Goal: Task Accomplishment & Management: Use online tool/utility

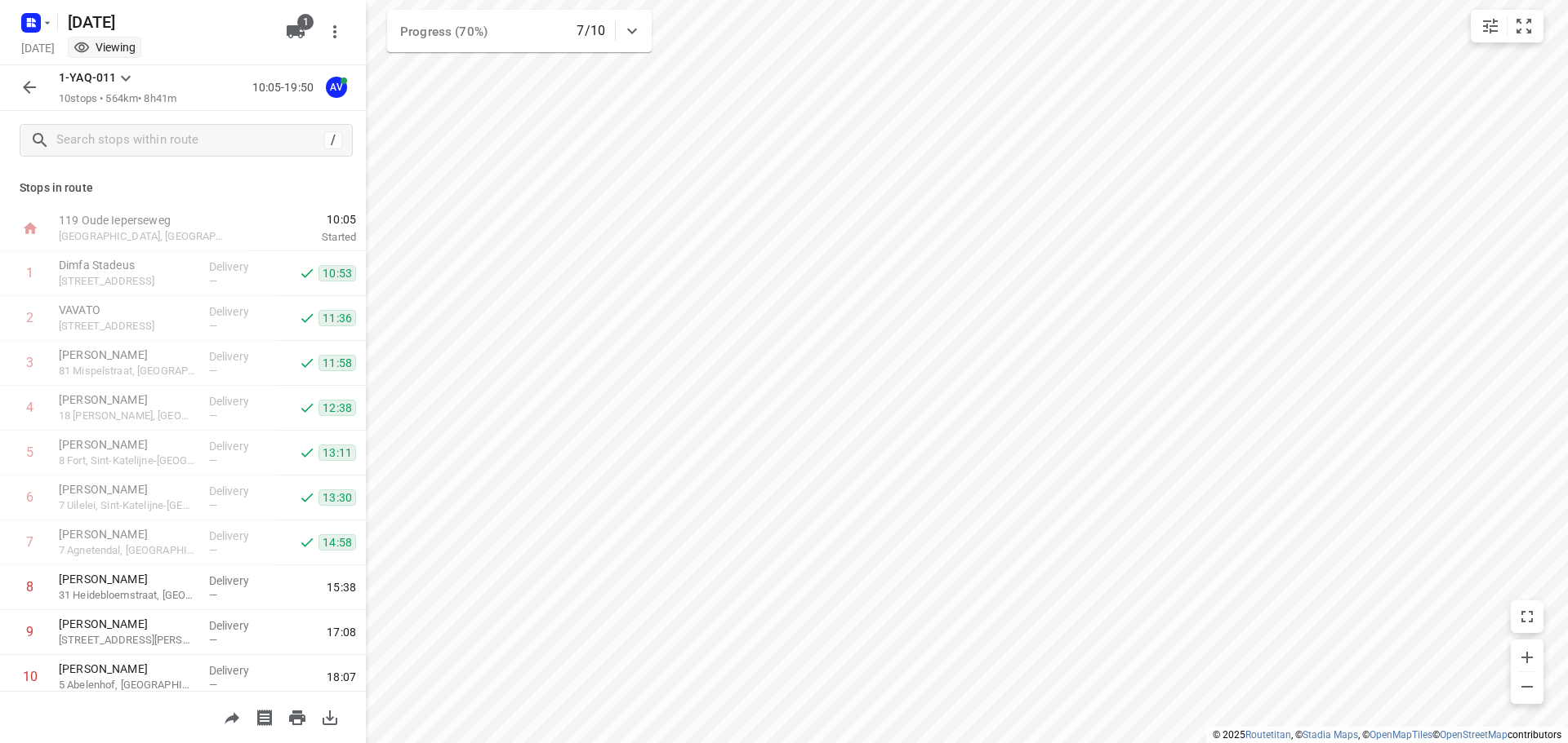
scroll to position [54, 0]
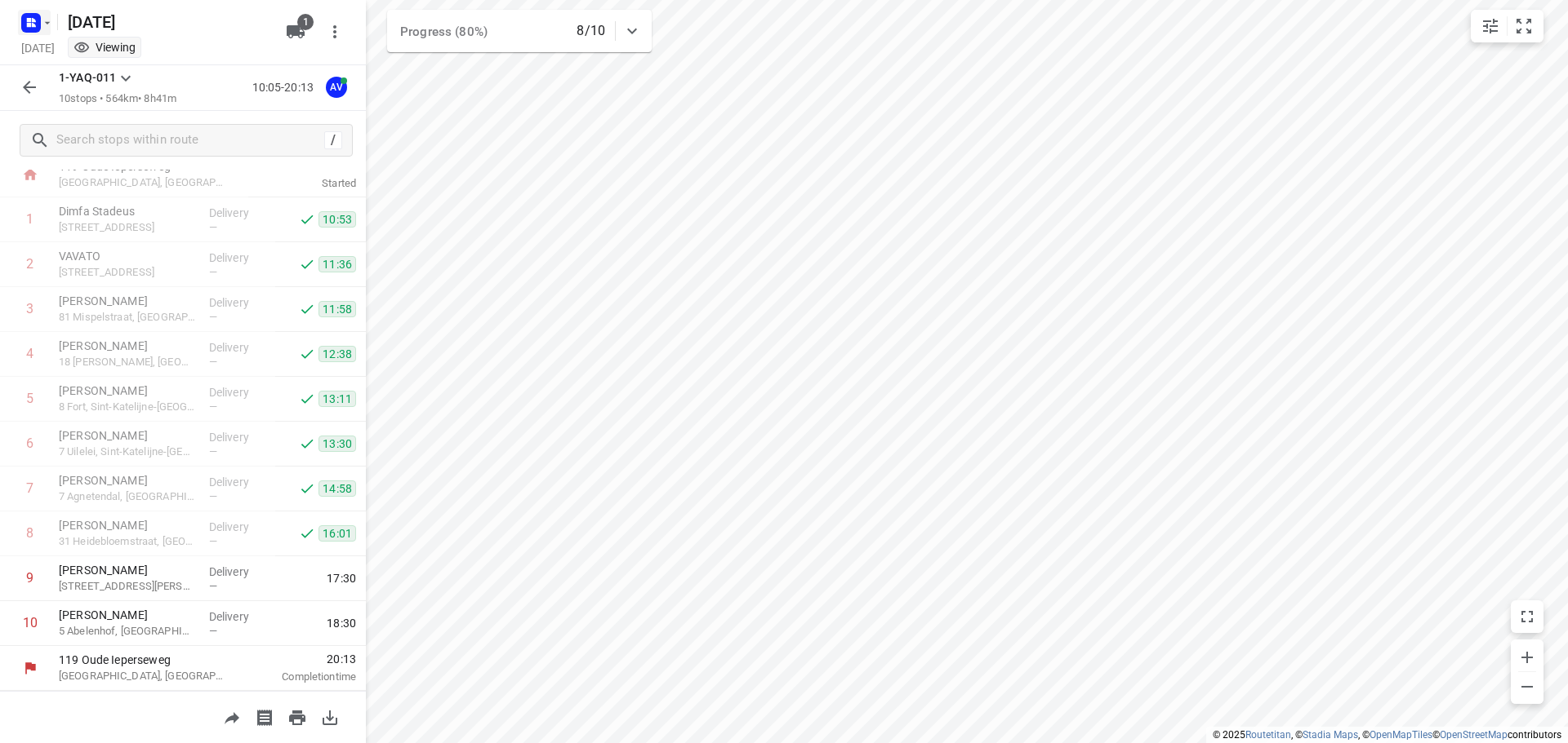
click at [30, 22] on rect "button" at bounding box center [32, 23] width 20 height 20
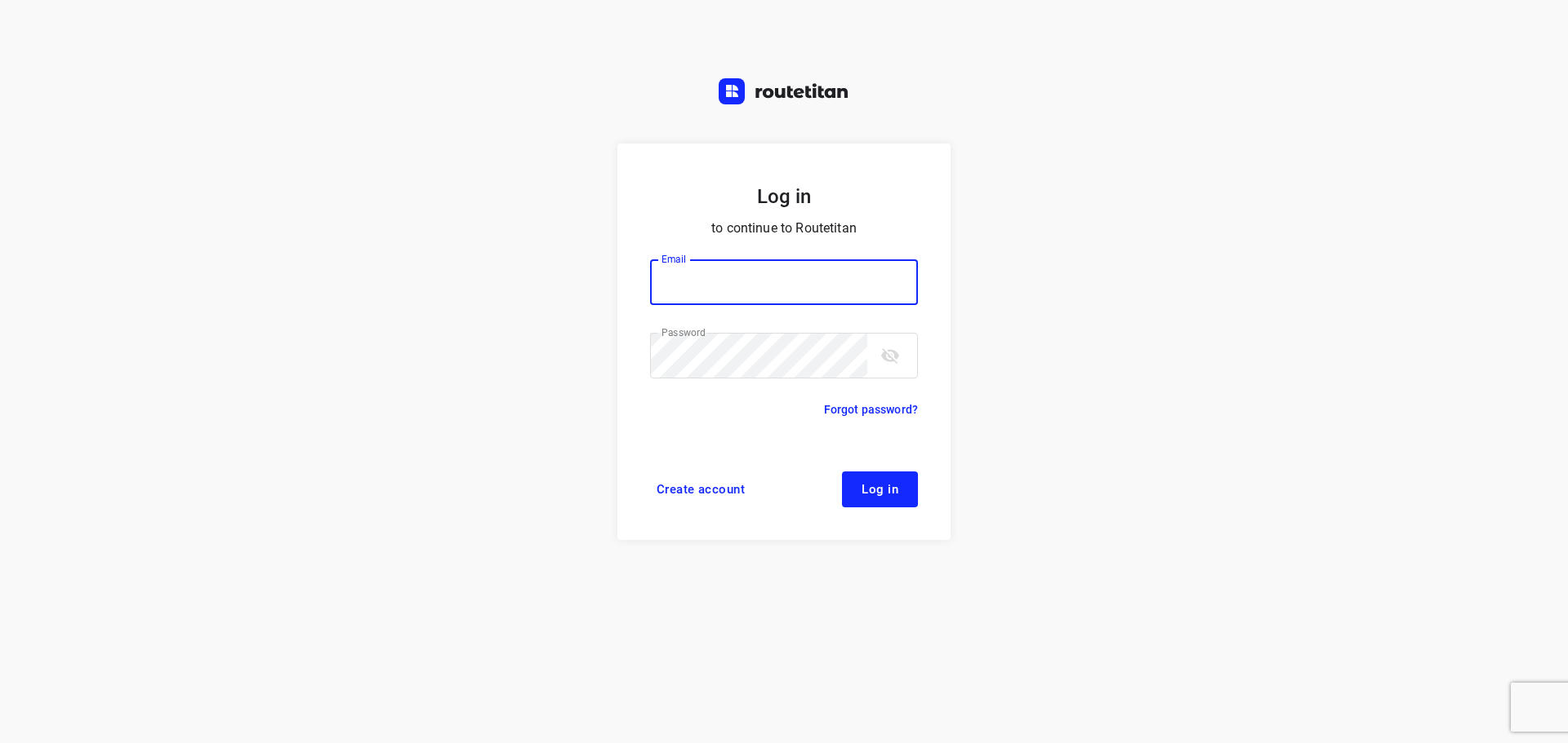
type input "didier@areco.be"
click at [873, 487] on span "Log in" at bounding box center [880, 490] width 37 height 13
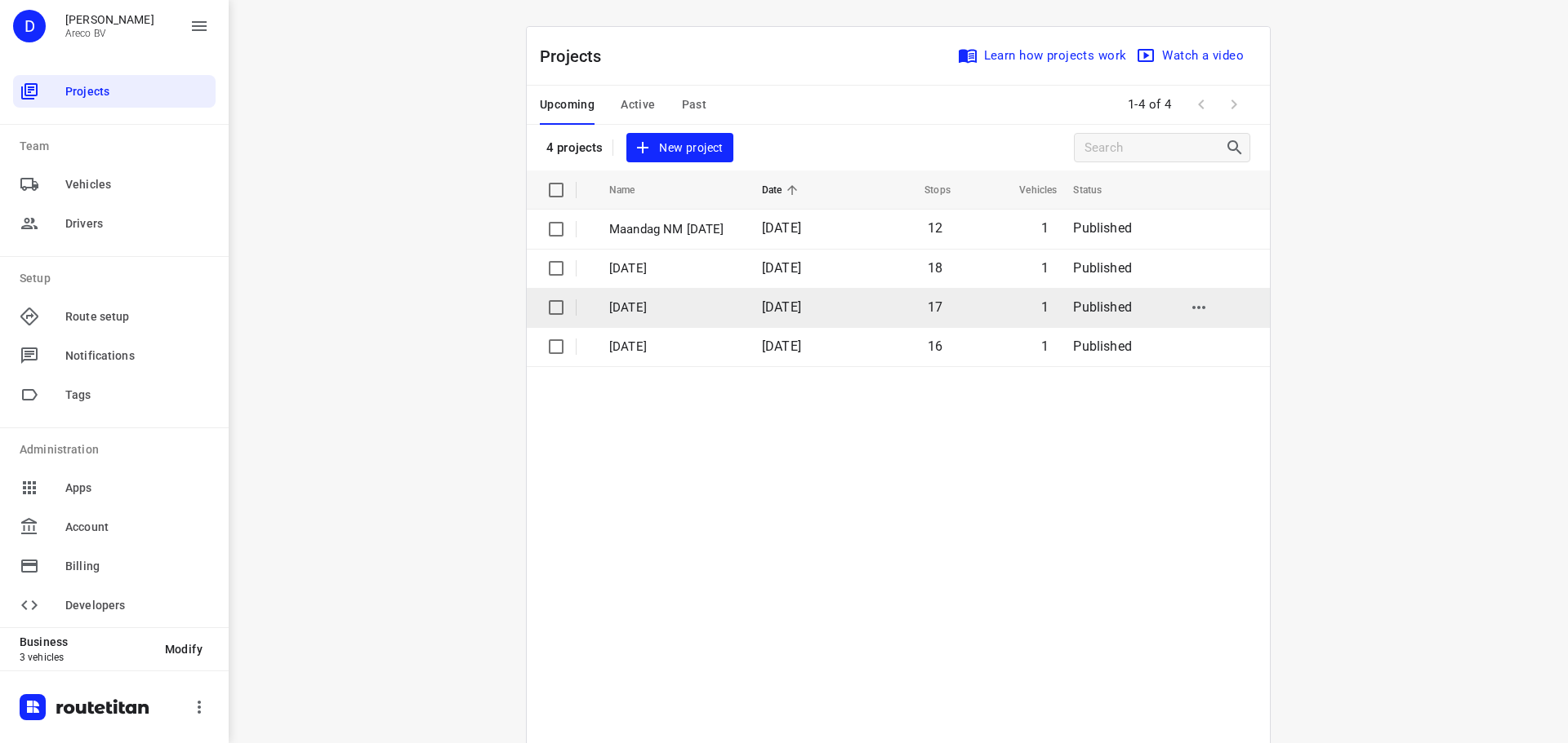
click at [650, 308] on p "Donderdag 4 September" at bounding box center [673, 307] width 128 height 19
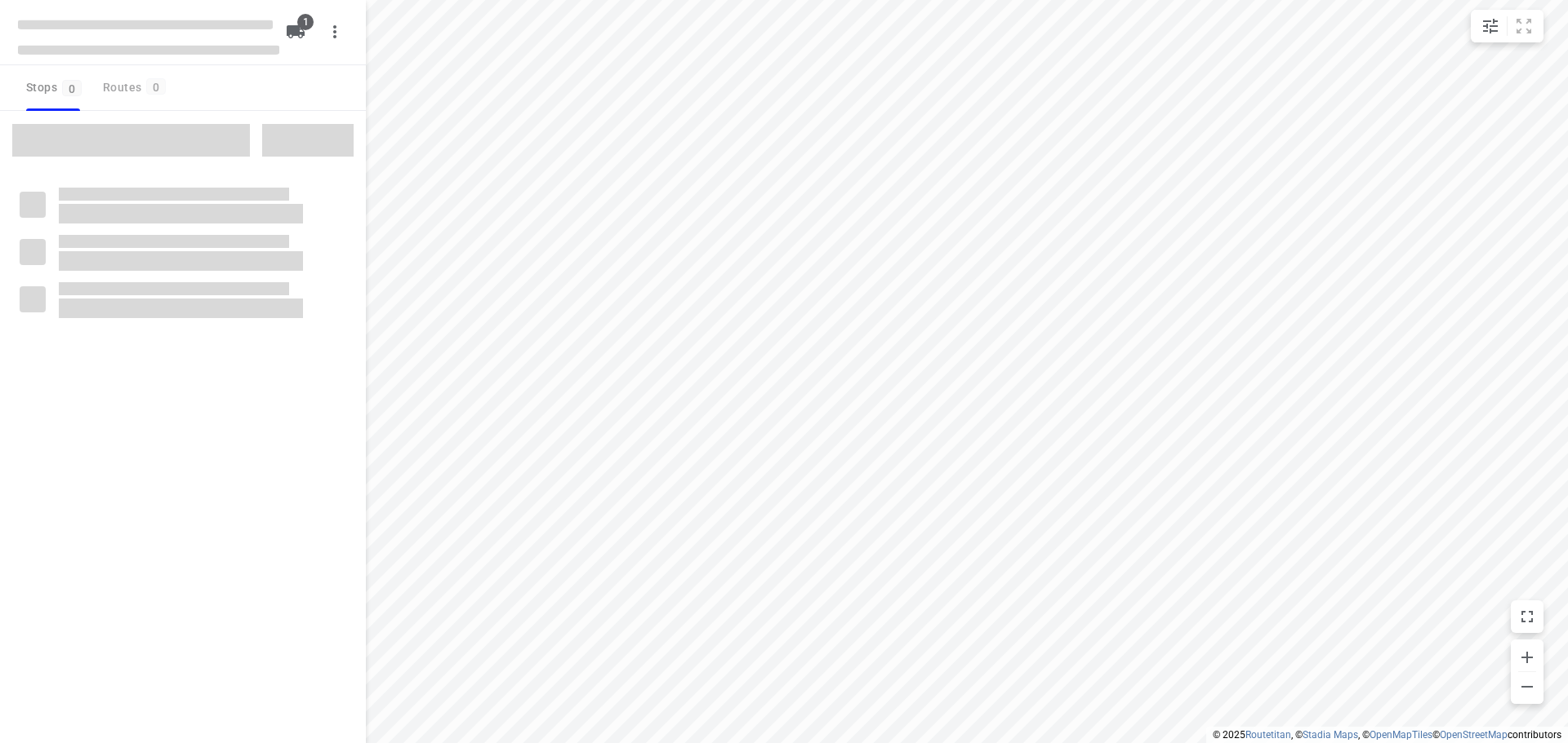
type input "distance"
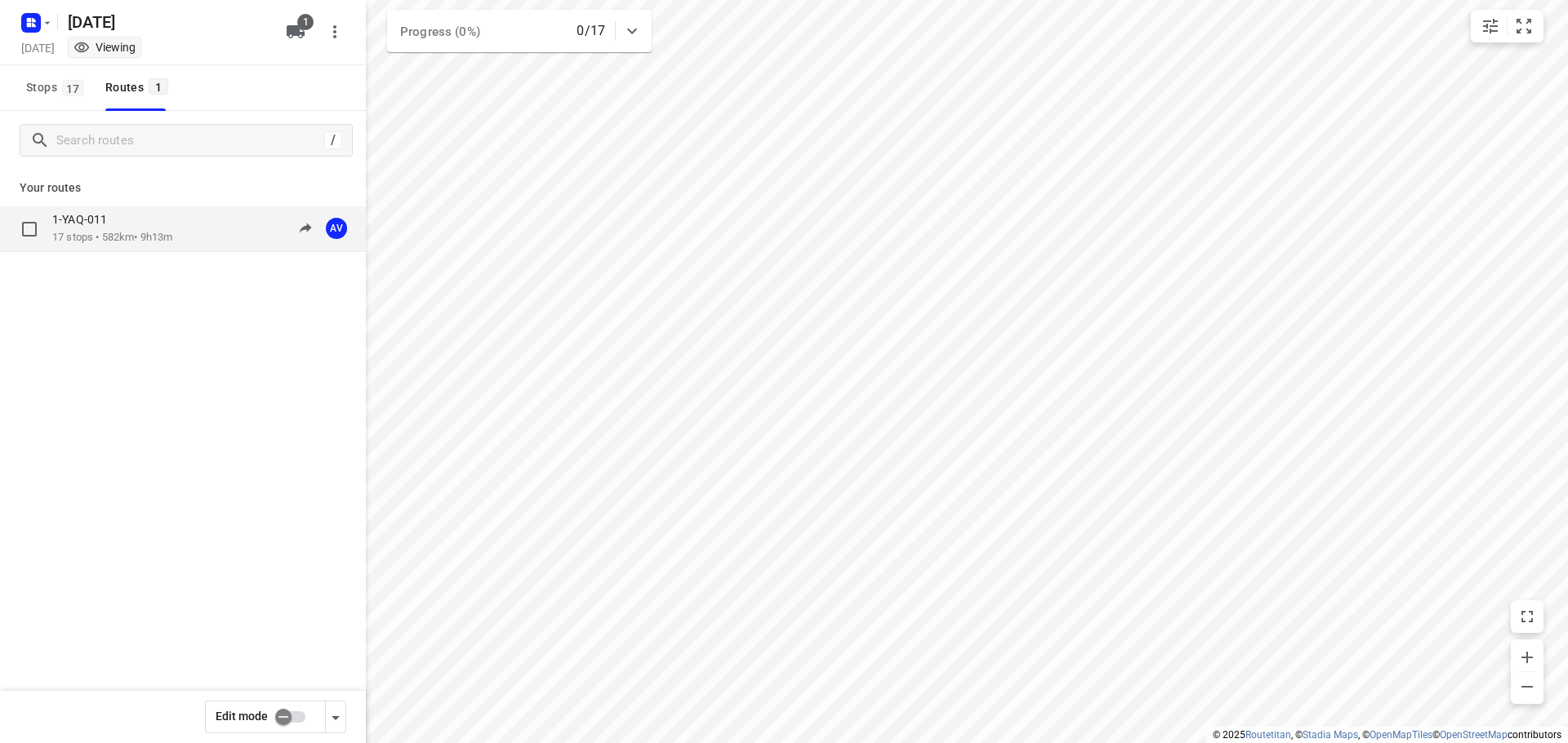
click at [147, 238] on p "17 stops • 582km • 9h13m" at bounding box center [112, 237] width 120 height 15
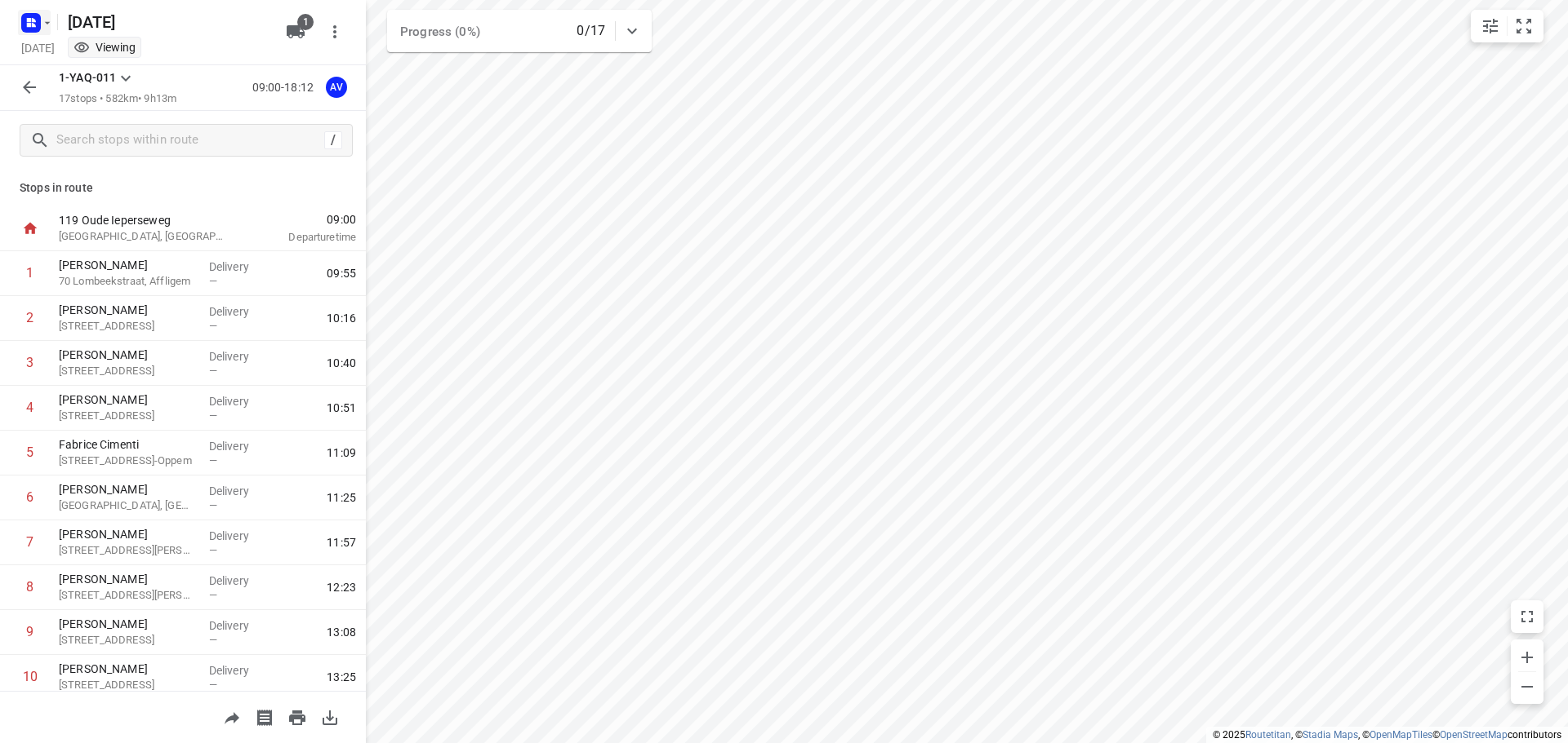
click at [34, 23] on icon "button" at bounding box center [33, 24] width 5 height 5
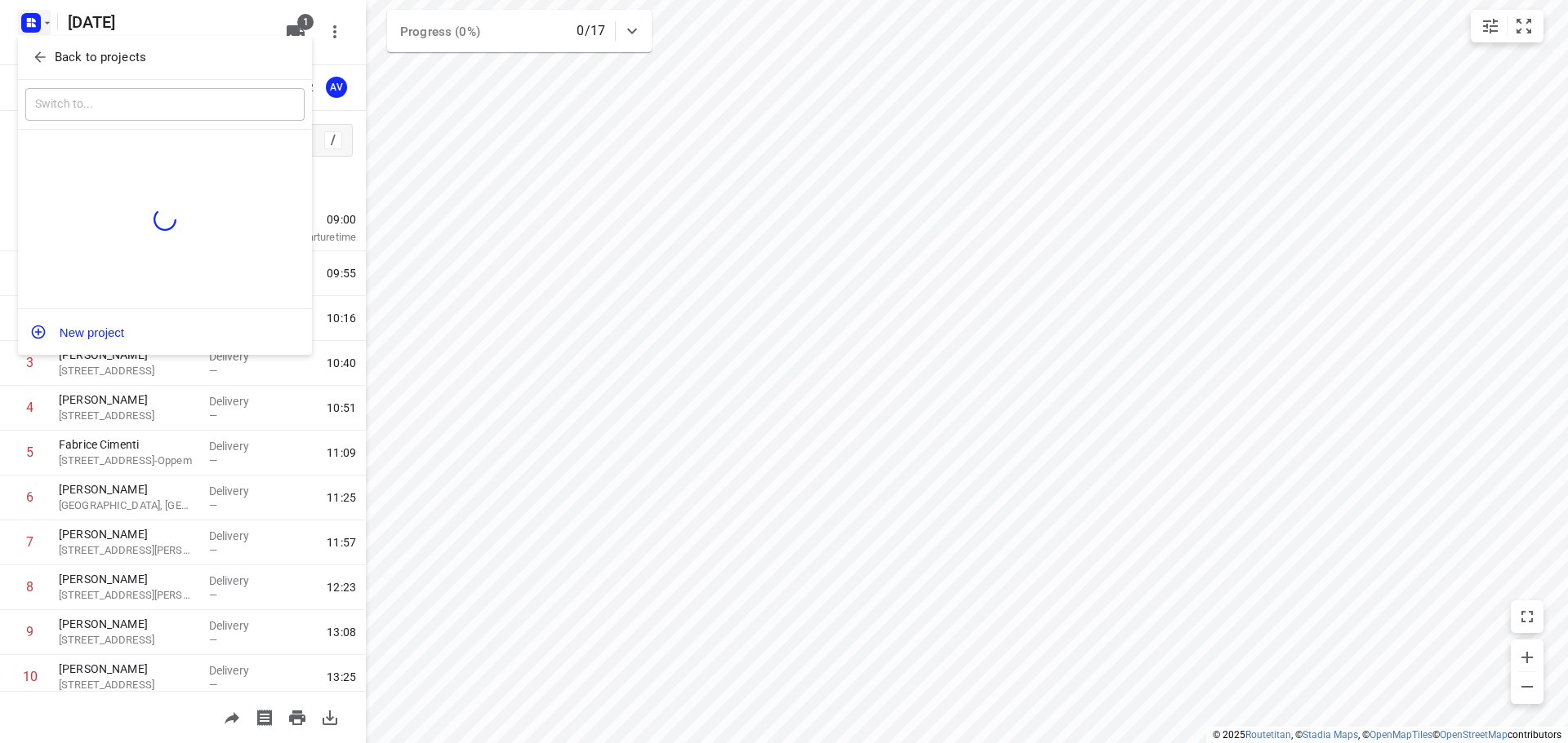
click at [39, 50] on icon "button" at bounding box center [40, 57] width 16 height 16
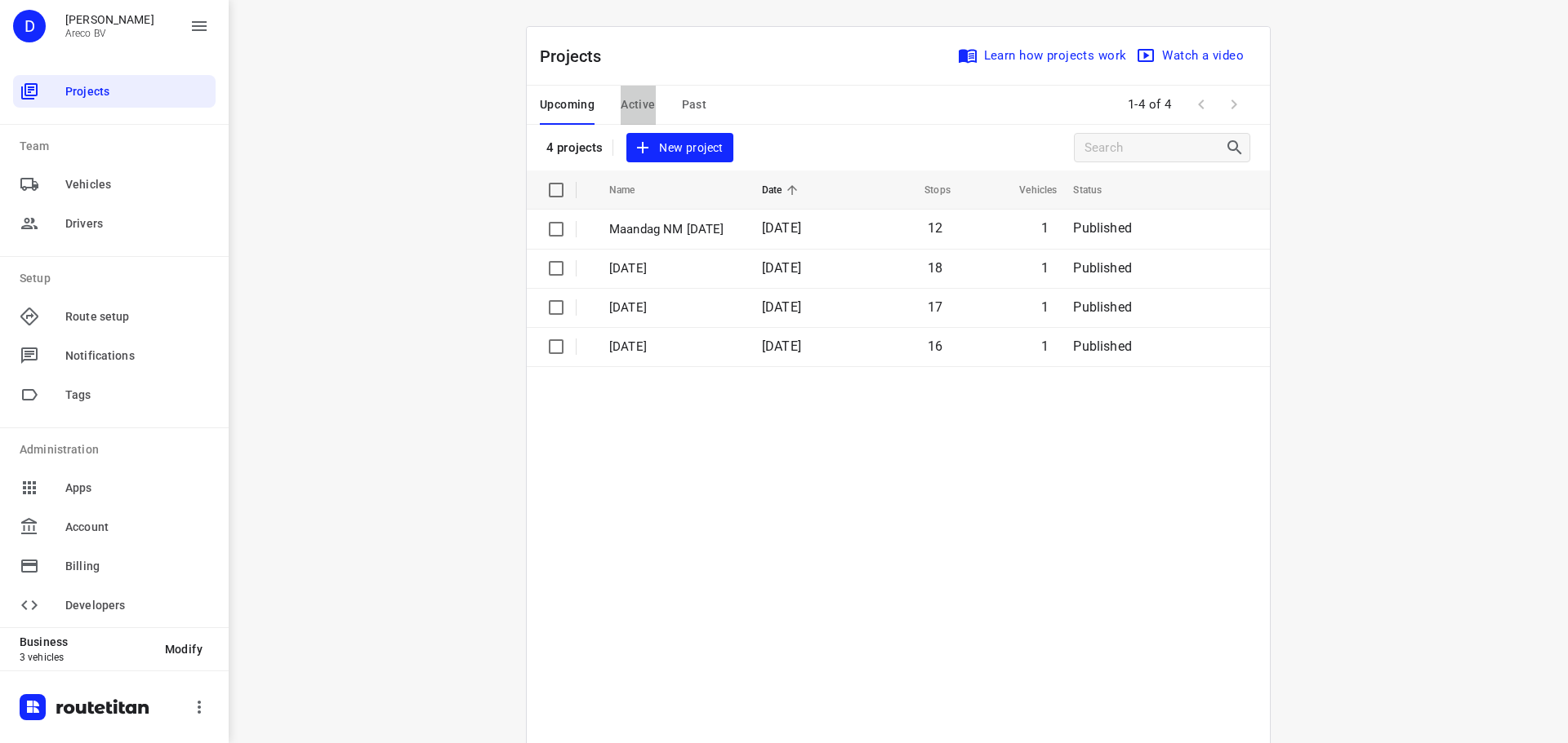
click at [644, 102] on span "Active" at bounding box center [638, 105] width 34 height 21
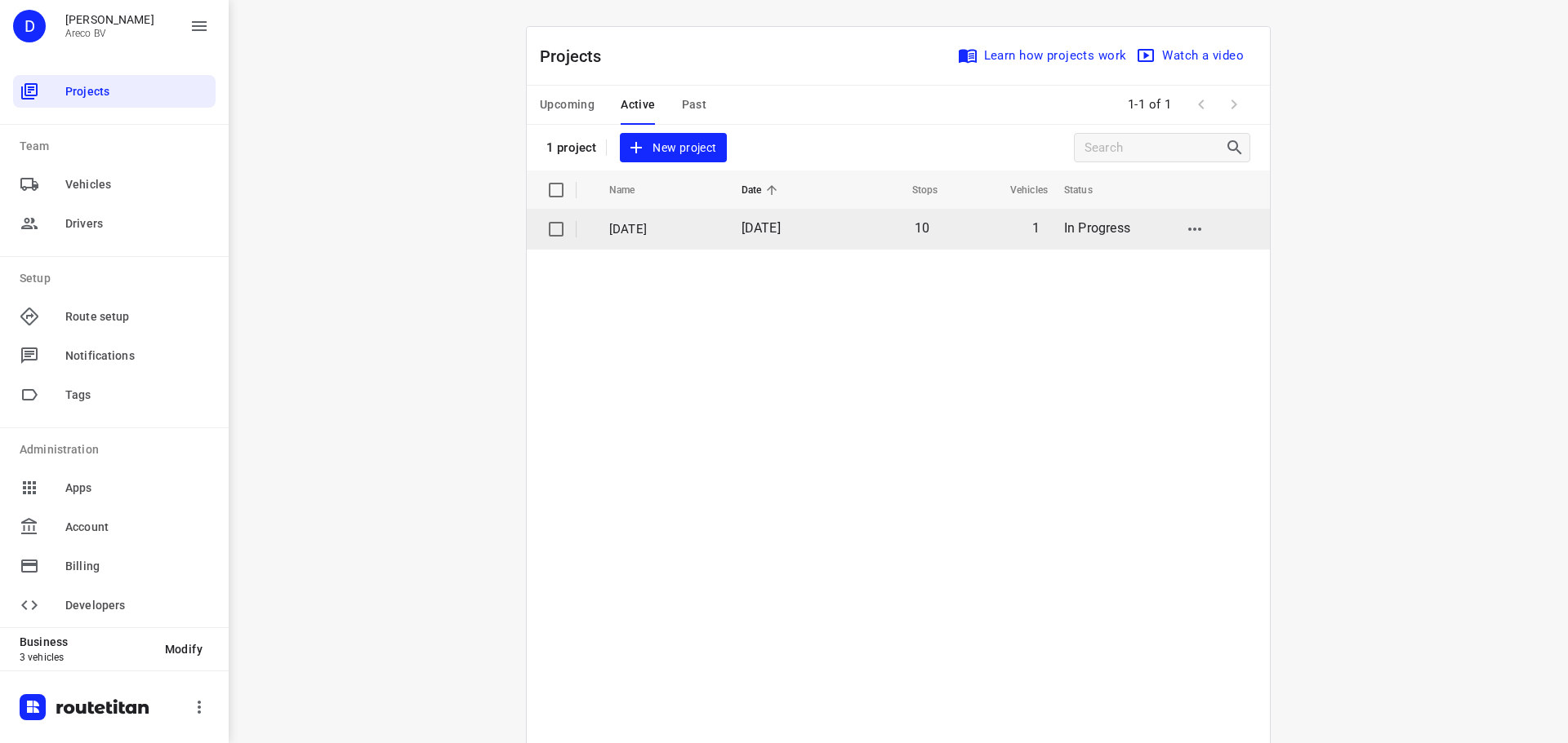
click at [652, 225] on p "[DATE]" at bounding box center [662, 229] width 107 height 19
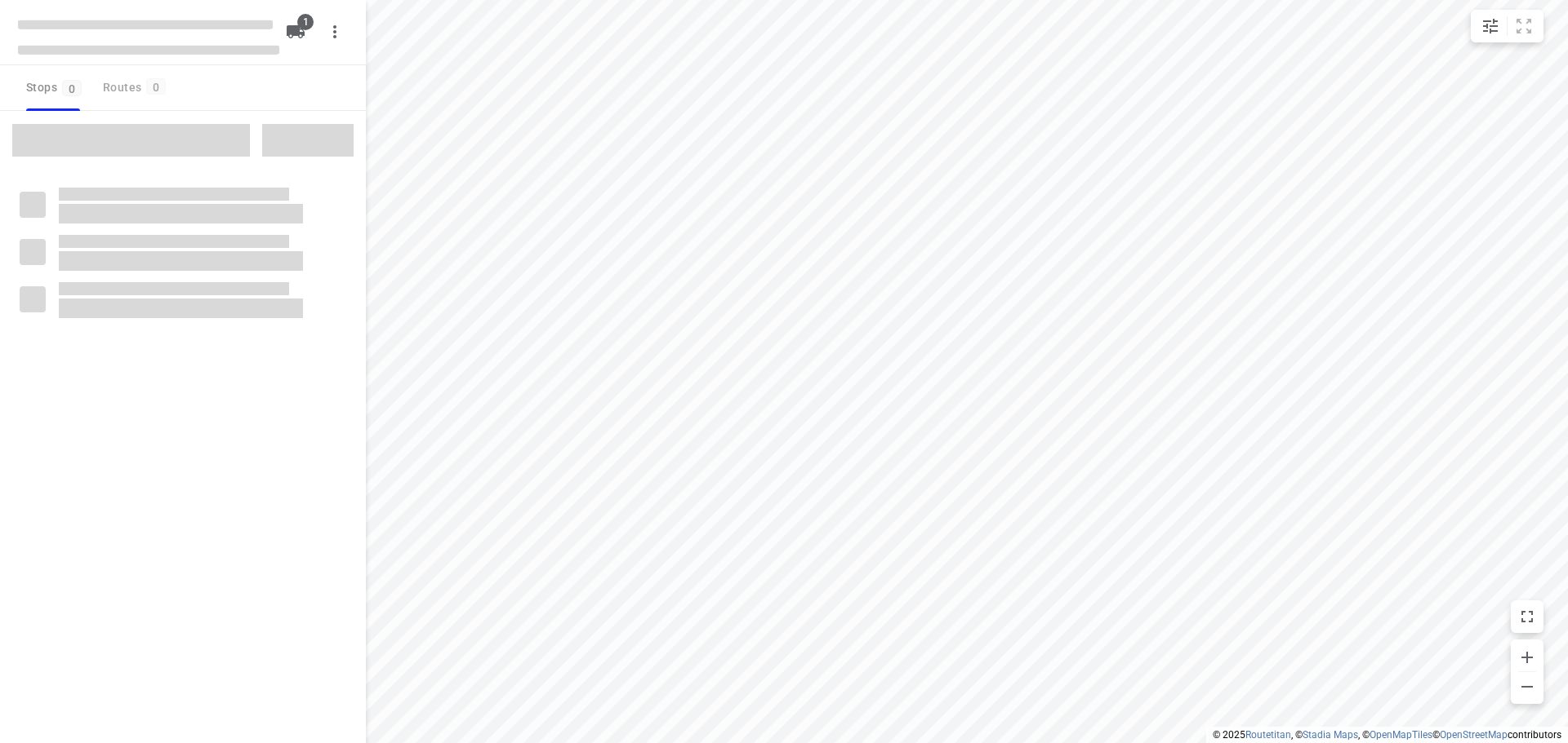
type input "distance"
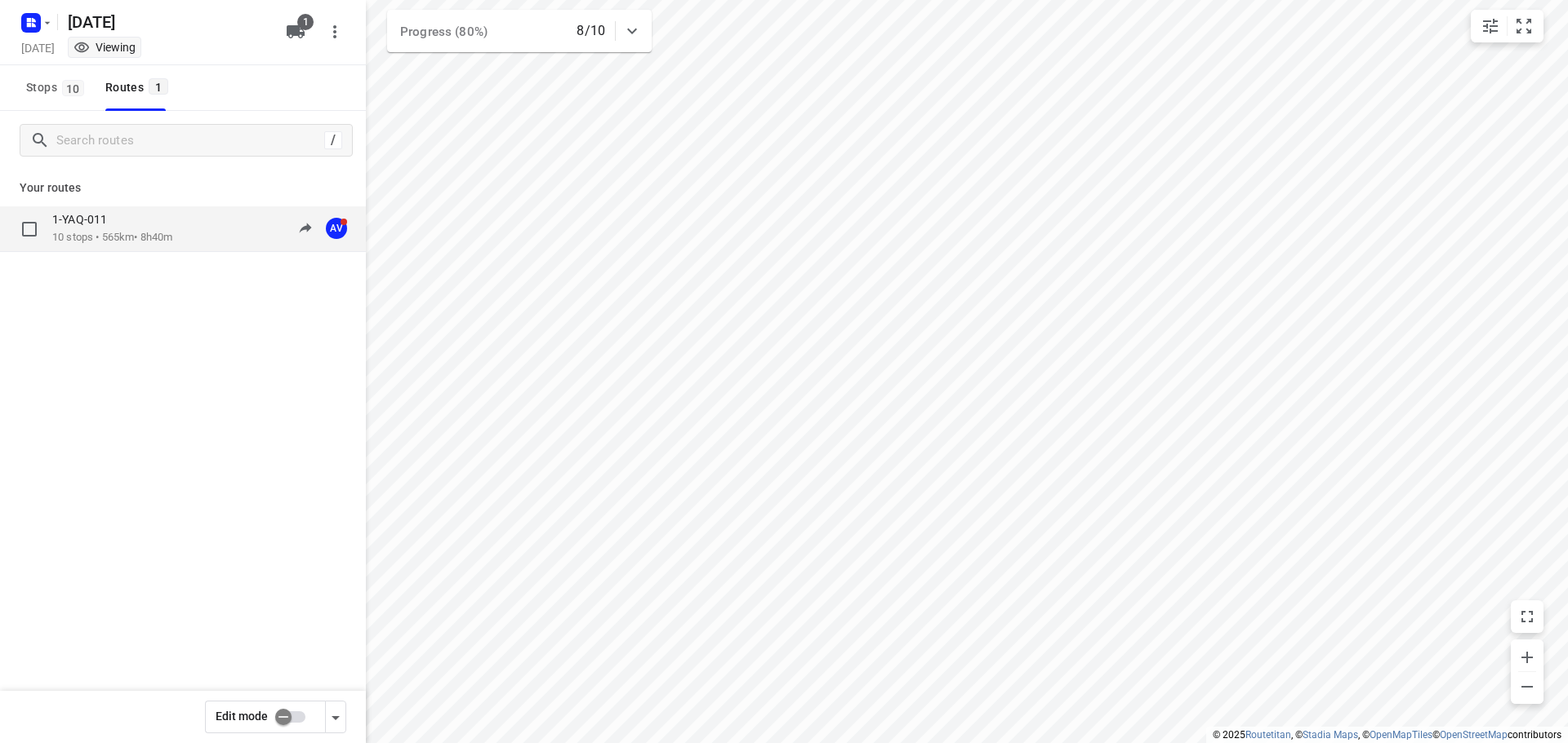
click at [116, 226] on div "1-YAQ-011" at bounding box center [112, 221] width 120 height 18
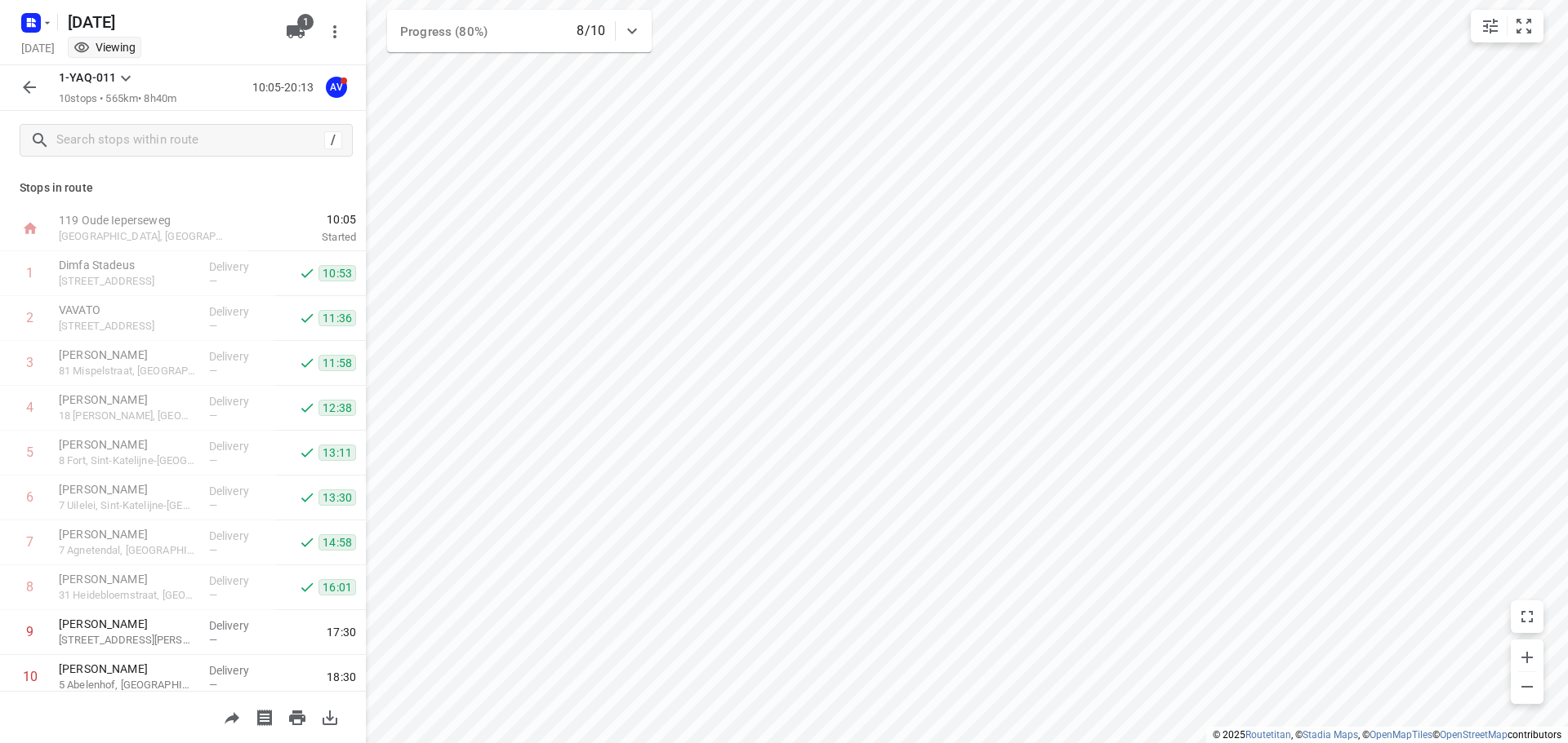
scroll to position [54, 0]
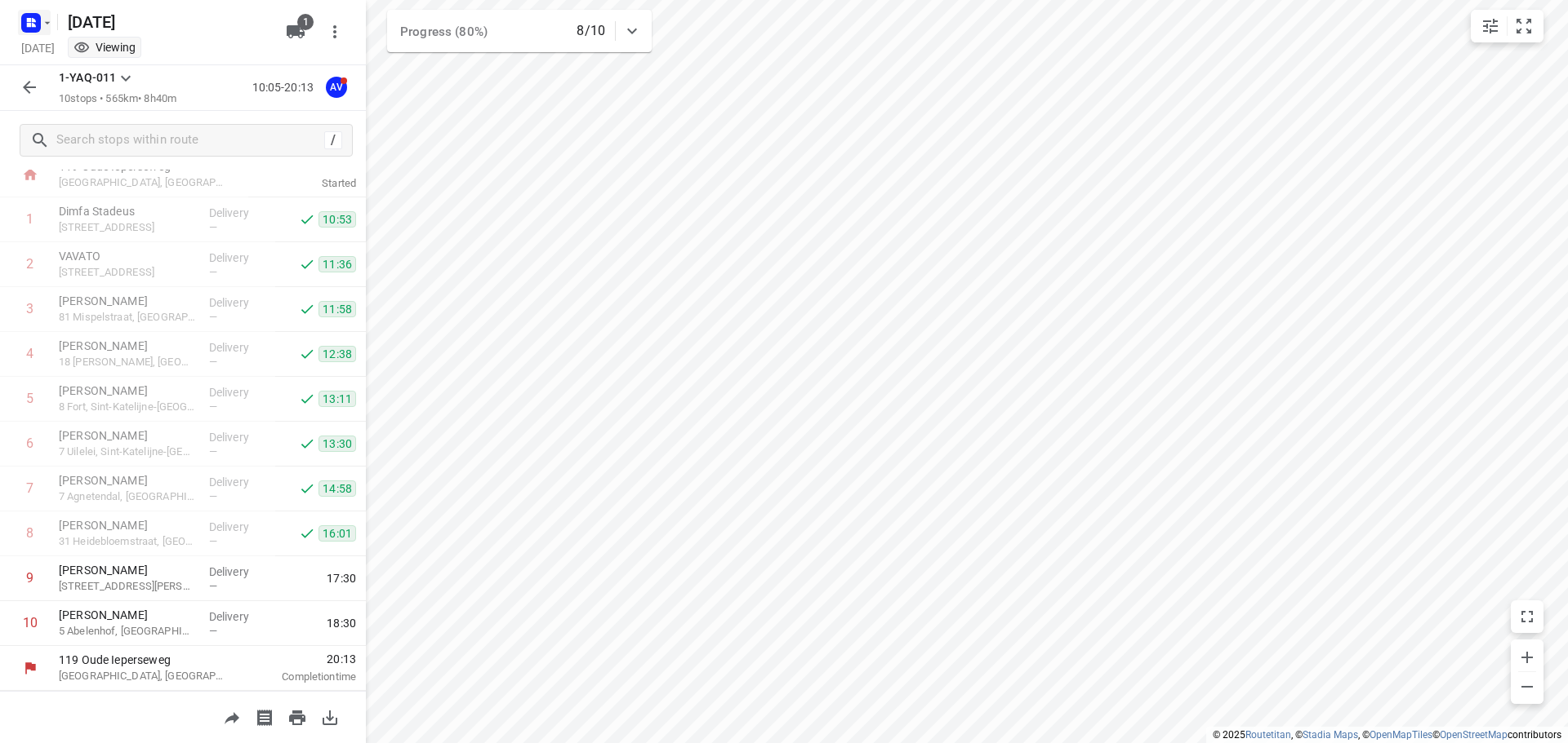
click at [36, 19] on rect "button" at bounding box center [32, 23] width 20 height 20
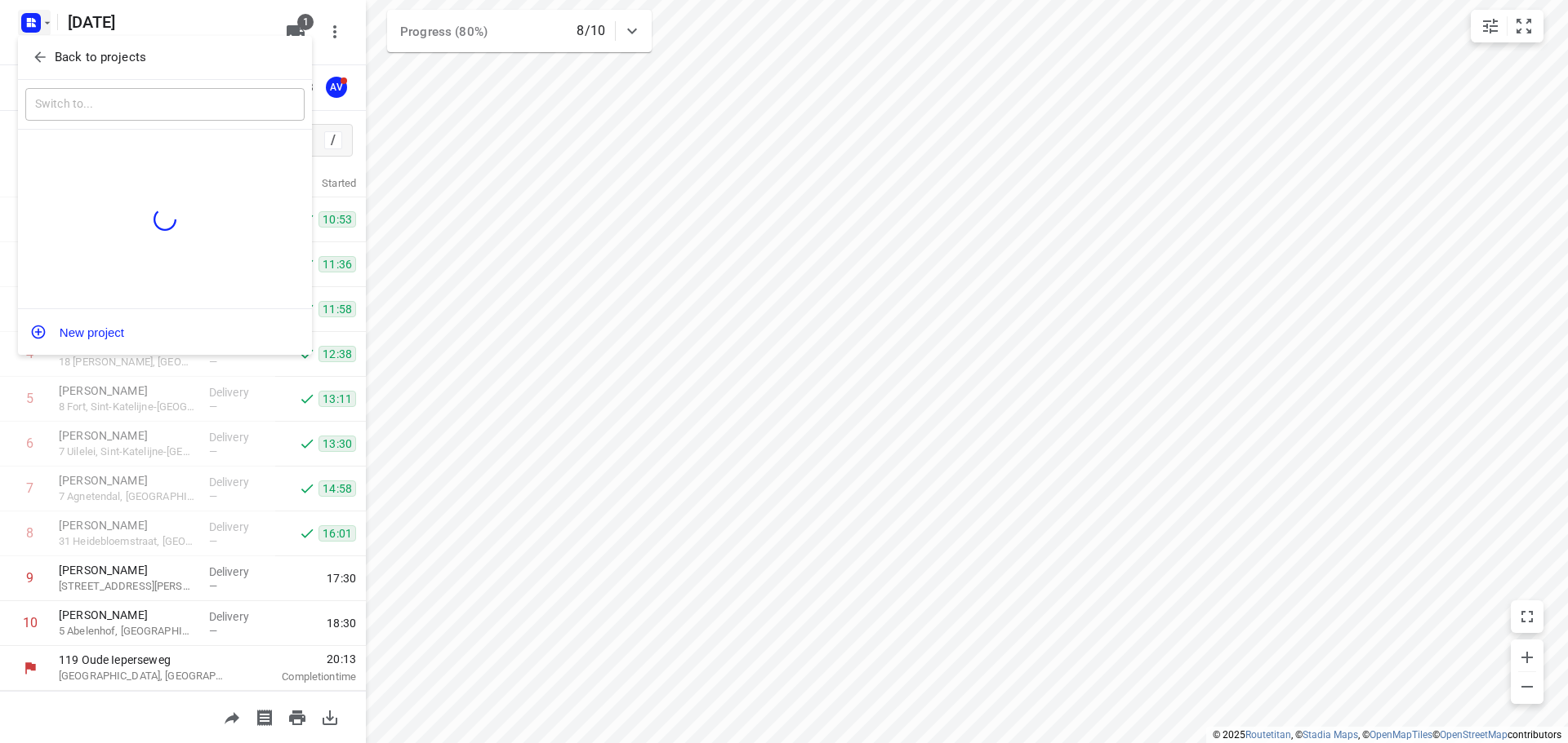
click at [37, 60] on icon "button" at bounding box center [40, 57] width 16 height 16
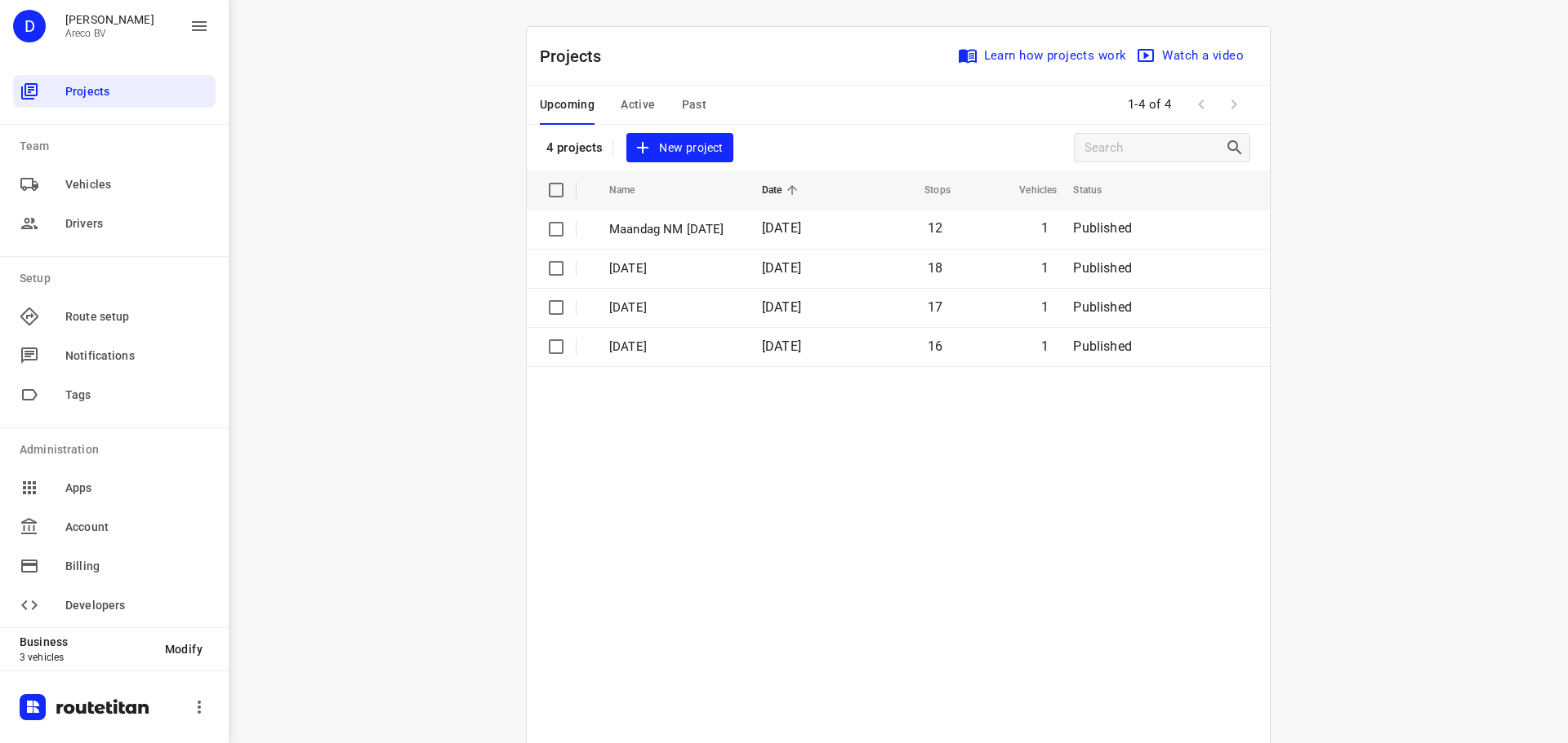
click at [630, 97] on span "Active" at bounding box center [638, 105] width 34 height 21
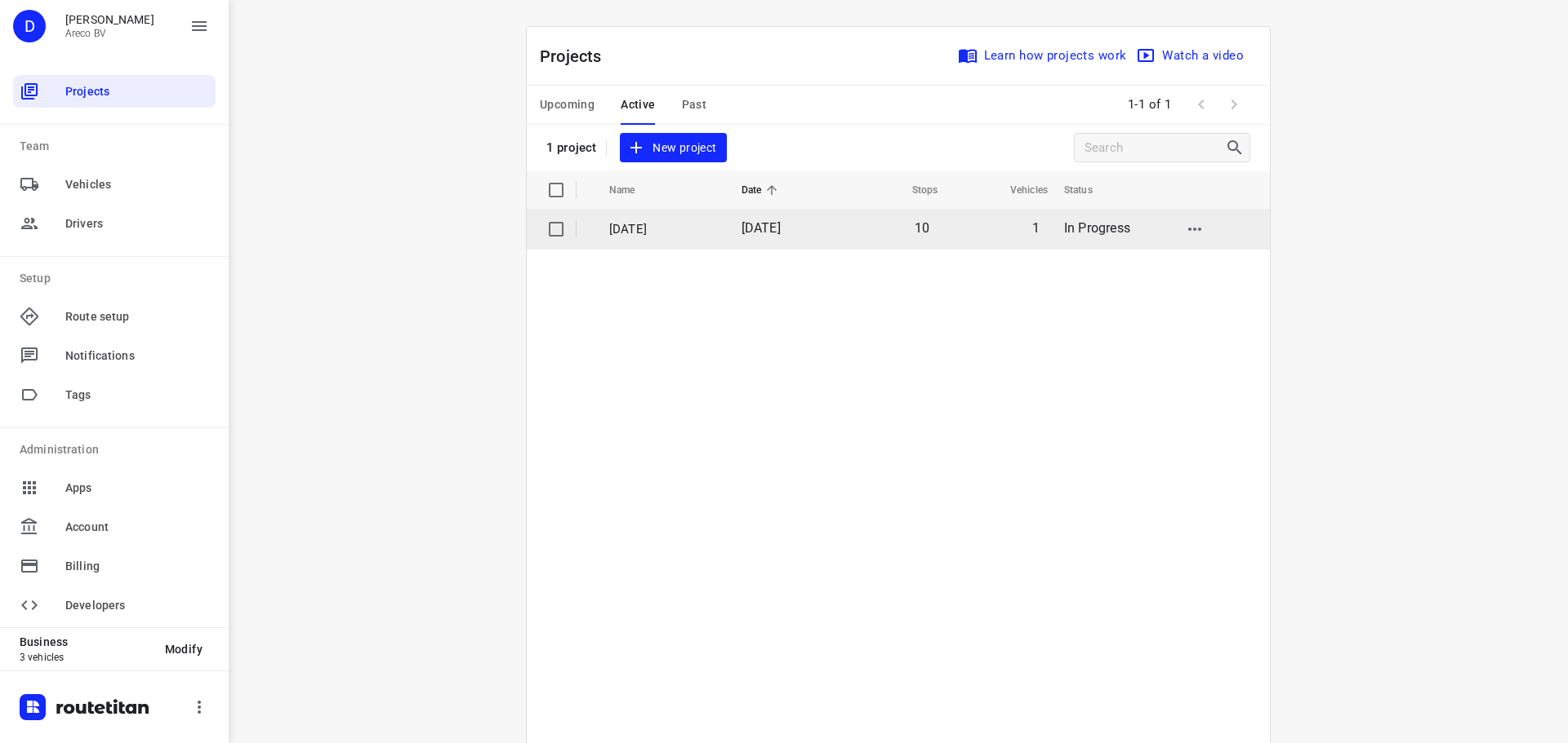
click at [653, 238] on td "[DATE]" at bounding box center [660, 229] width 135 height 39
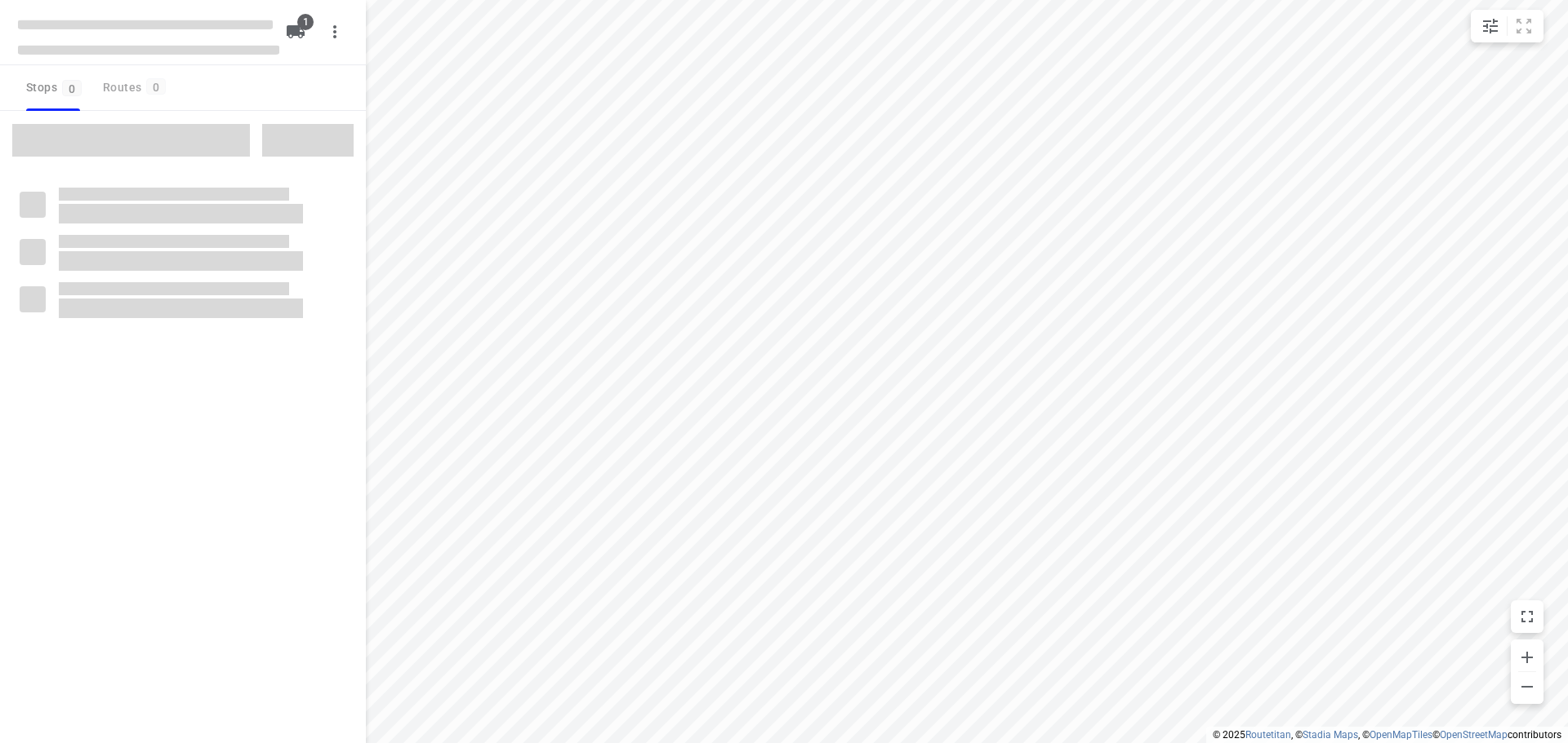
type input "distance"
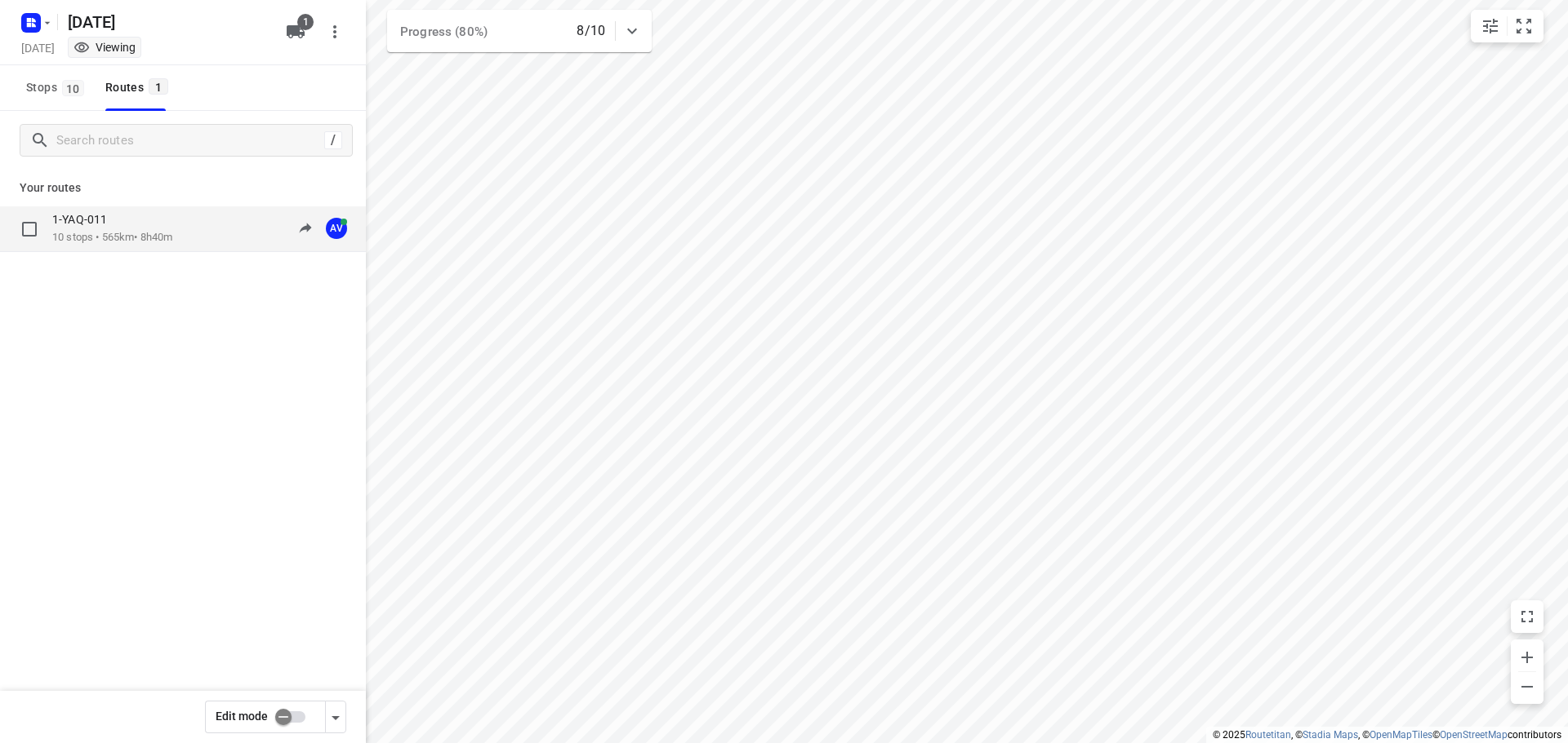
click at [105, 220] on p "1-YAQ-011" at bounding box center [84, 219] width 64 height 14
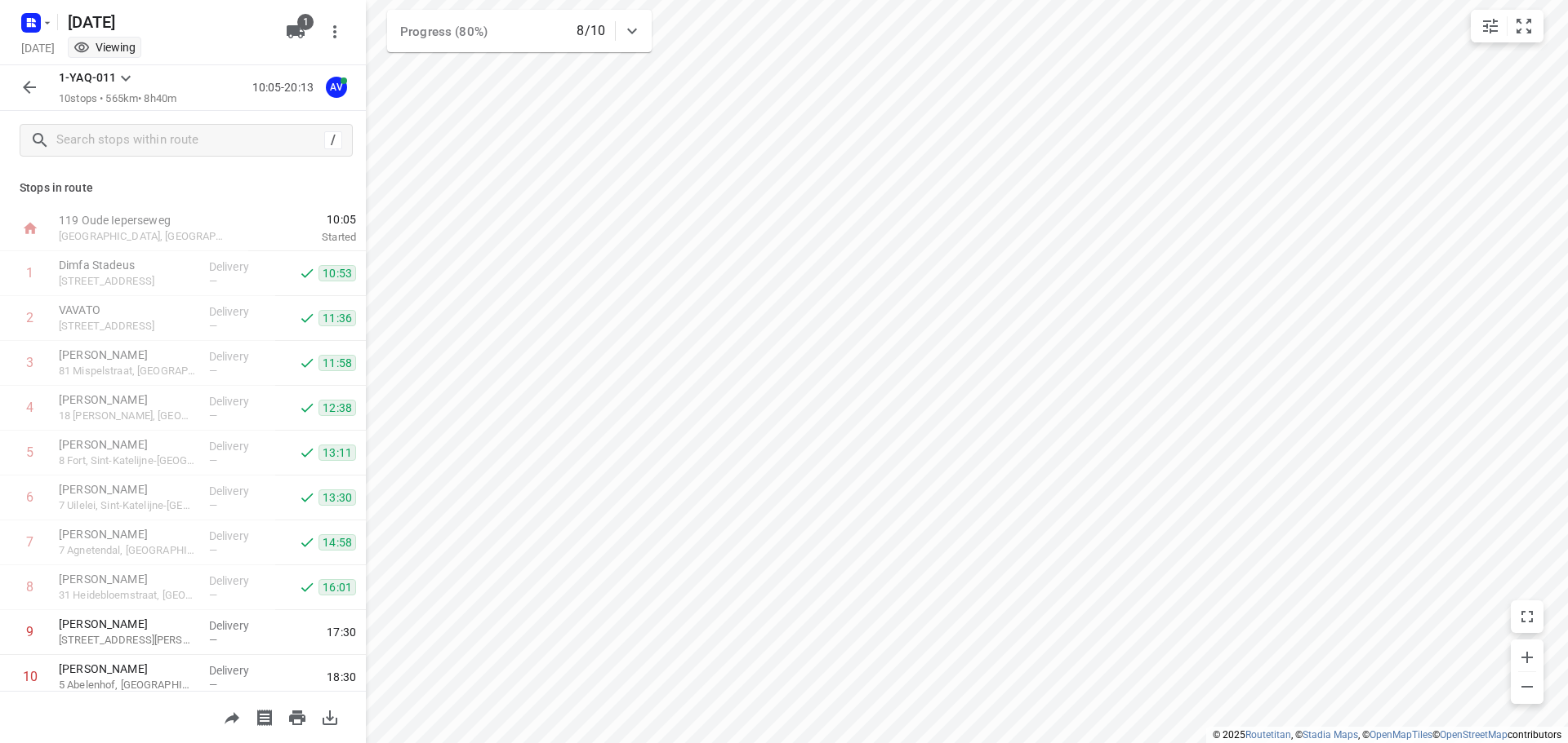
scroll to position [54, 0]
